Goal: Navigation & Orientation: Find specific page/section

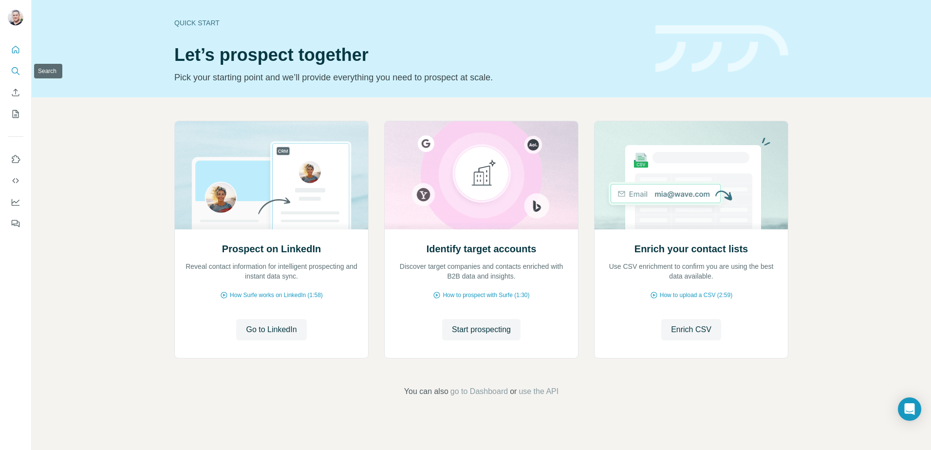
click at [14, 69] on icon "Search" at bounding box center [16, 71] width 10 height 10
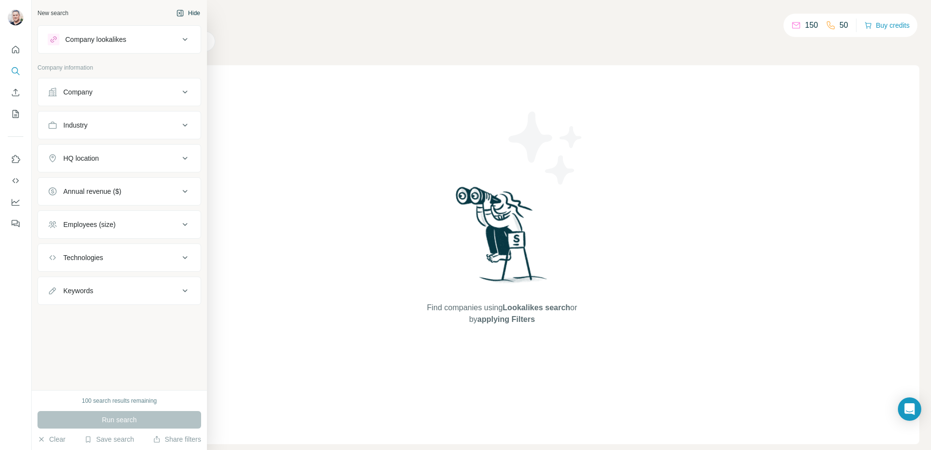
click at [182, 15] on icon "button" at bounding box center [180, 13] width 8 height 8
click at [58, 15] on div "New search Hide" at bounding box center [119, 13] width 164 height 15
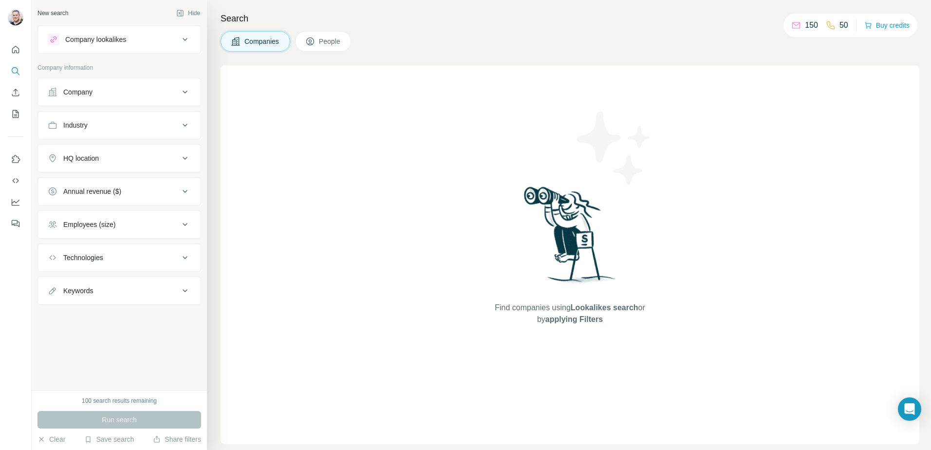
click at [186, 39] on icon at bounding box center [185, 39] width 5 height 3
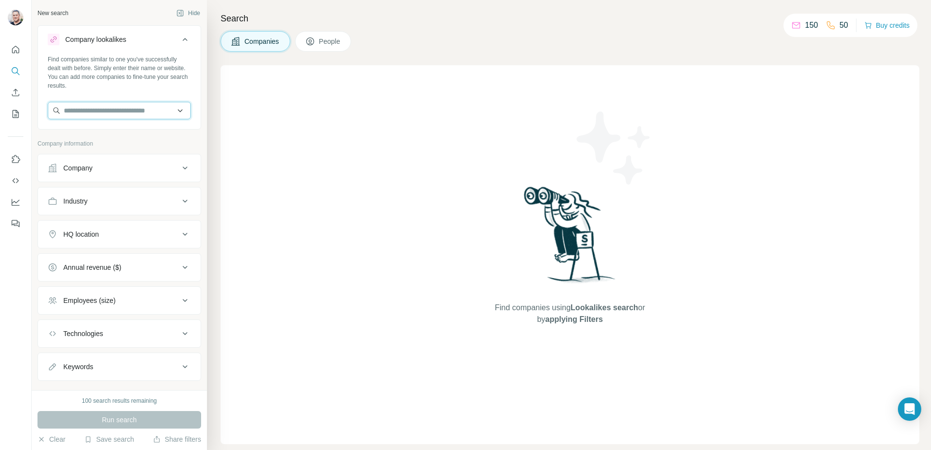
click at [176, 108] on input "text" at bounding box center [119, 111] width 143 height 18
click at [175, 89] on div "Find companies similar to one you've successfully dealt with before. Simply ent…" at bounding box center [119, 72] width 143 height 35
click at [14, 91] on icon "Enrich CSV" at bounding box center [16, 93] width 10 height 10
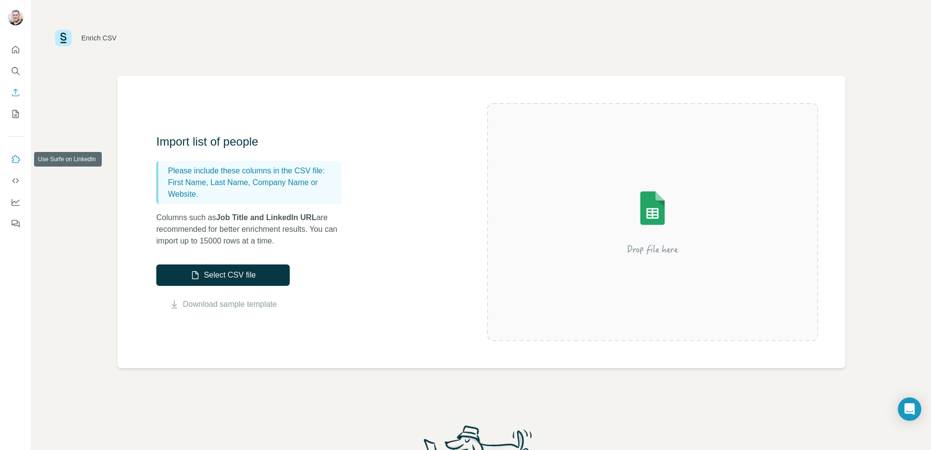
click at [19, 157] on icon "Use Surfe on LinkedIn" at bounding box center [16, 159] width 10 height 10
click at [14, 200] on icon "Dashboard" at bounding box center [16, 202] width 10 height 10
click at [19, 46] on icon "Quick start" at bounding box center [16, 50] width 10 height 10
